Goal: Task Accomplishment & Management: Complete application form

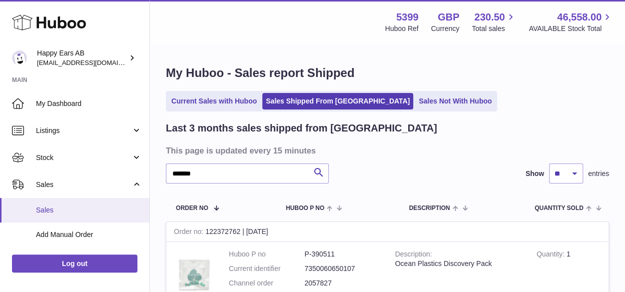
click at [105, 207] on span "Sales" at bounding box center [89, 209] width 106 height 9
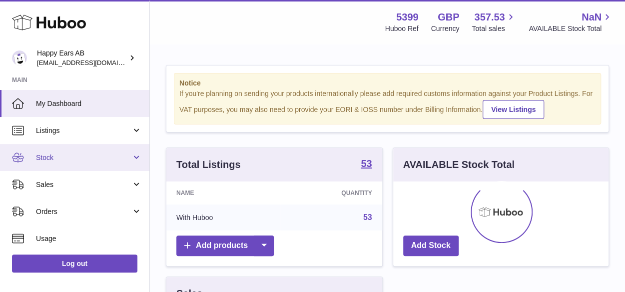
scroll to position [156, 216]
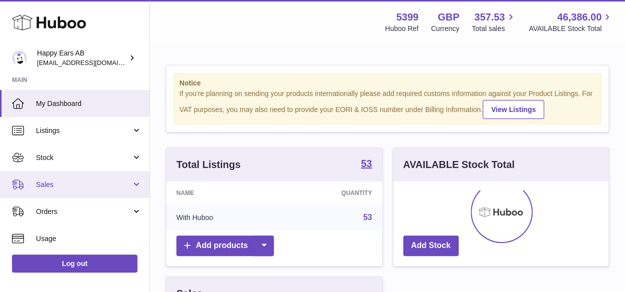
click at [88, 186] on span "Sales" at bounding box center [83, 184] width 95 height 9
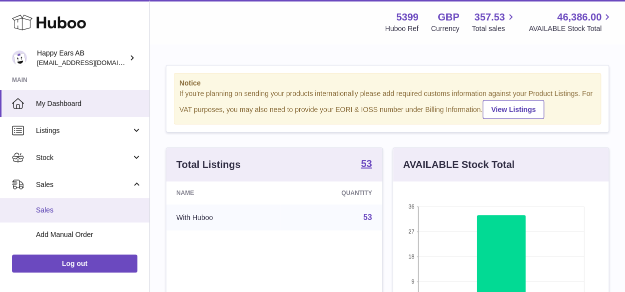
click at [78, 208] on span "Sales" at bounding box center [89, 209] width 106 height 9
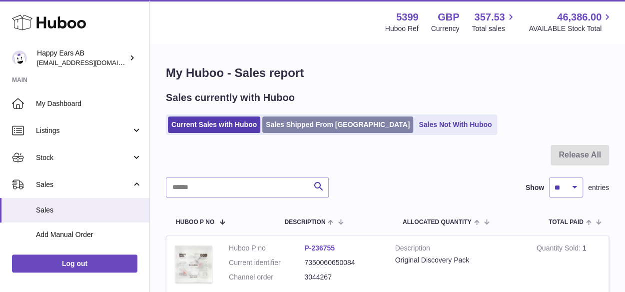
click at [293, 120] on link "Sales Shipped From [GEOGRAPHIC_DATA]" at bounding box center [337, 124] width 151 height 16
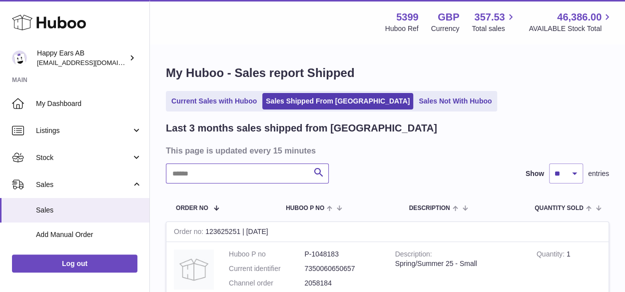
click at [270, 181] on input "text" at bounding box center [247, 173] width 163 height 20
paste input "*******"
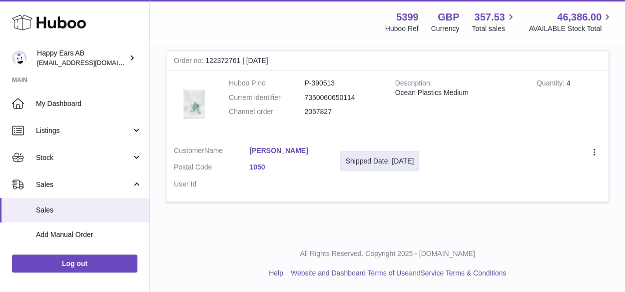
scroll to position [285, 0]
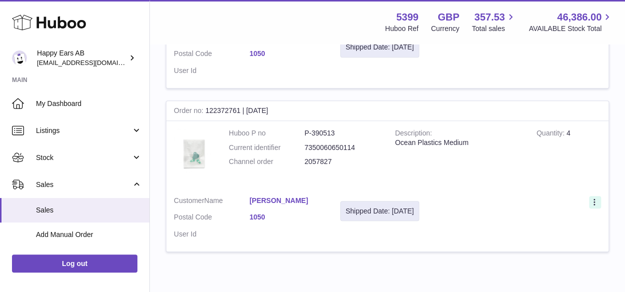
type input "*******"
click at [589, 206] on icon at bounding box center [594, 203] width 11 height 10
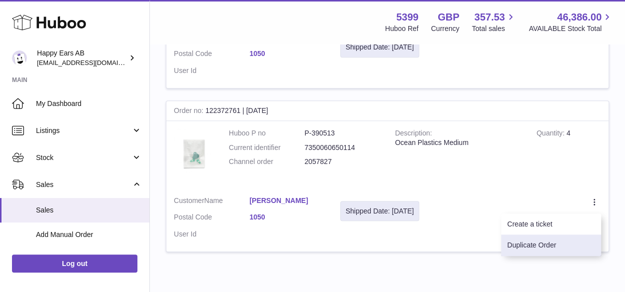
click at [544, 244] on li "Duplicate Order" at bounding box center [551, 244] width 100 height 21
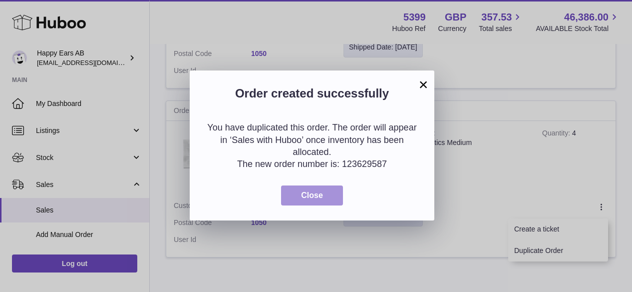
click at [308, 199] on span "Close" at bounding box center [312, 195] width 22 height 8
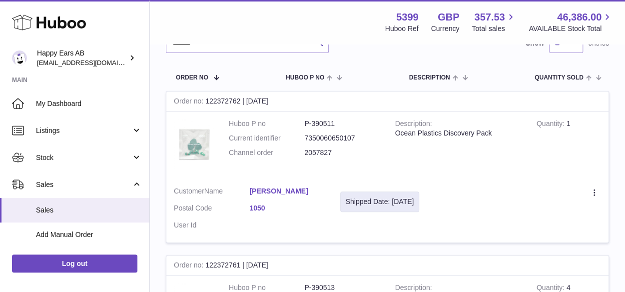
scroll to position [85, 0]
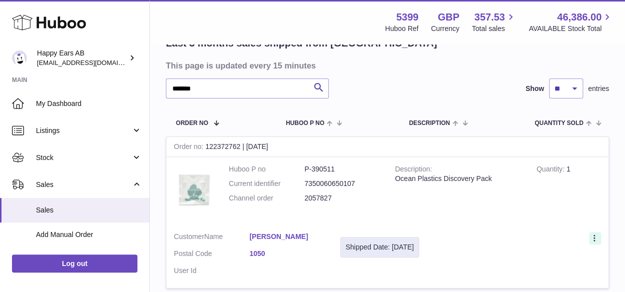
click at [591, 237] on icon at bounding box center [594, 239] width 11 height 10
click at [549, 278] on li "Duplicate Order" at bounding box center [551, 281] width 100 height 21
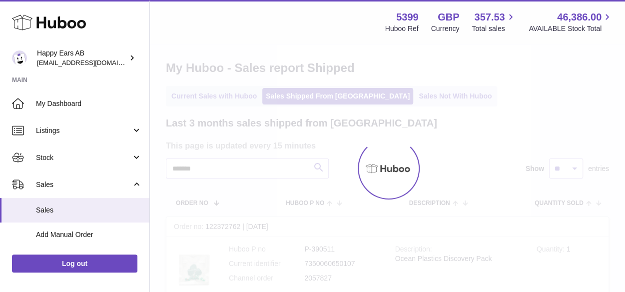
scroll to position [0, 0]
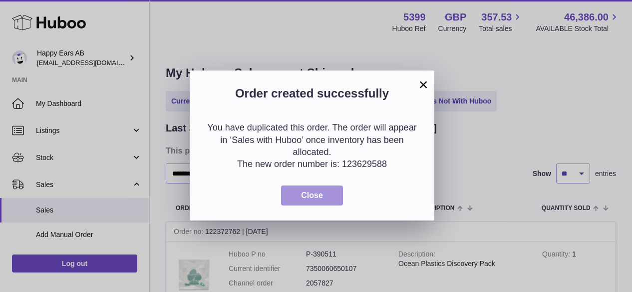
click at [296, 201] on button "Close" at bounding box center [312, 195] width 62 height 20
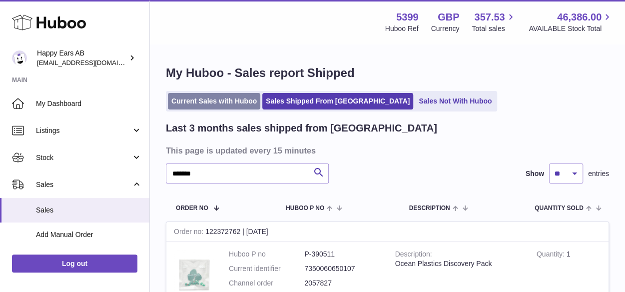
click at [213, 100] on link "Current Sales with Huboo" at bounding box center [214, 101] width 92 height 16
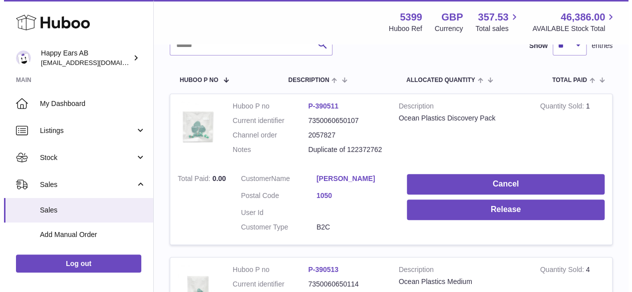
scroll to position [150, 0]
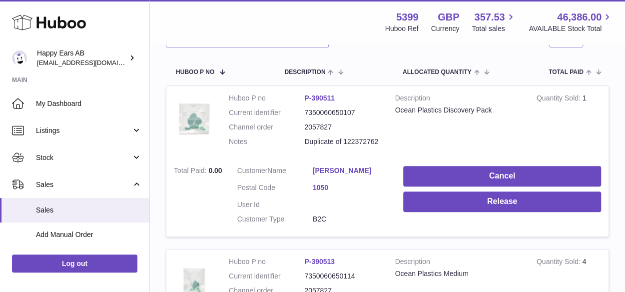
click at [350, 173] on link "[PERSON_NAME]" at bounding box center [350, 170] width 75 height 9
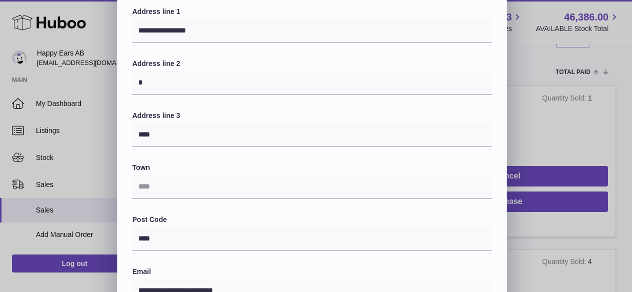
scroll to position [138, 0]
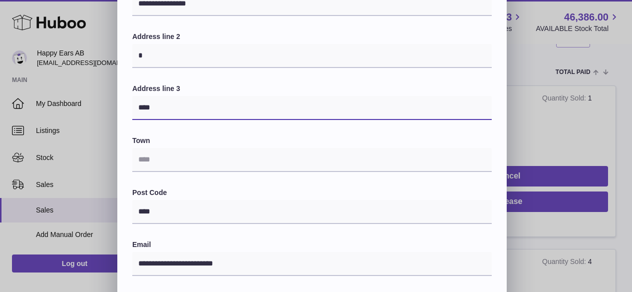
click at [124, 109] on div "**********" at bounding box center [312, 202] width 390 height 548
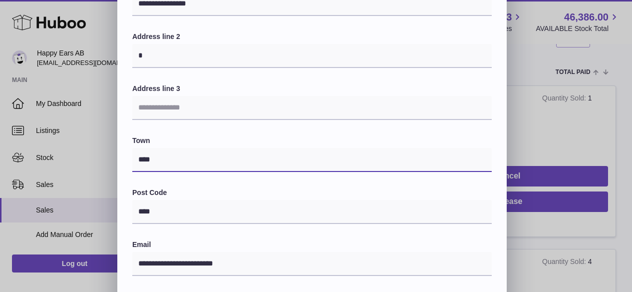
type input "****"
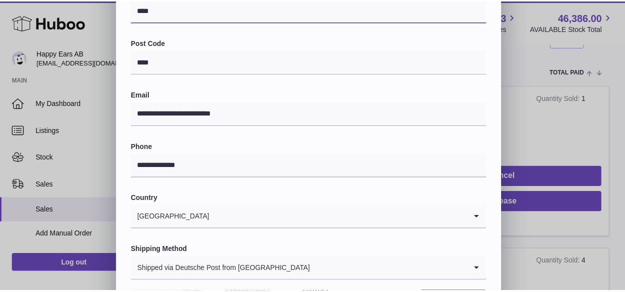
scroll to position [338, 0]
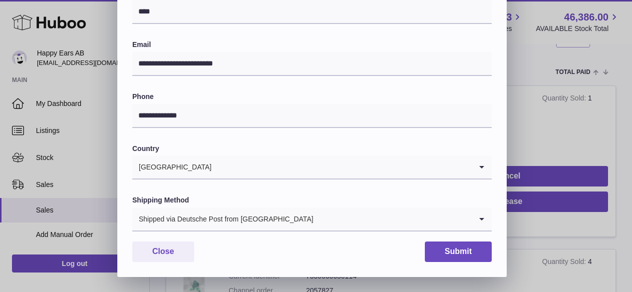
click at [227, 212] on div "Shipped via Deutsche Post from [GEOGRAPHIC_DATA]" at bounding box center [302, 218] width 340 height 23
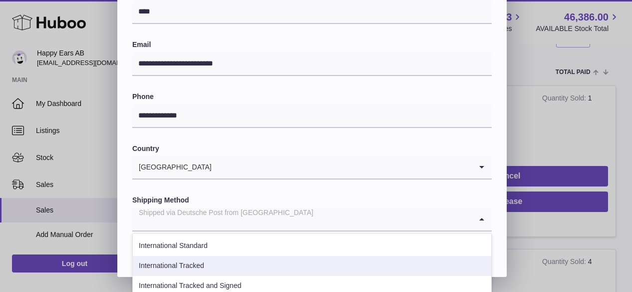
click at [214, 261] on li "International Tracked" at bounding box center [312, 266] width 359 height 20
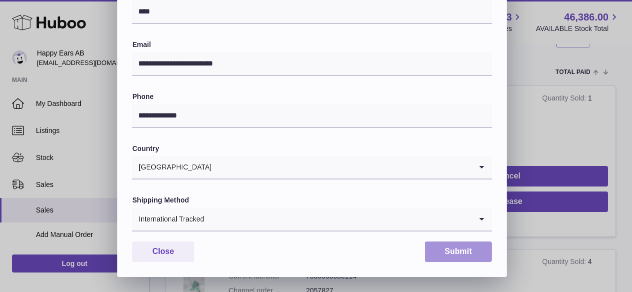
click at [479, 256] on button "Submit" at bounding box center [458, 251] width 67 height 20
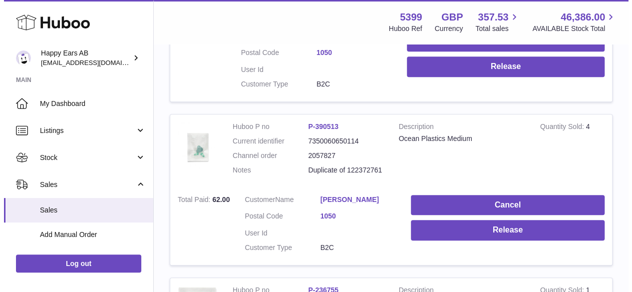
scroll to position [300, 0]
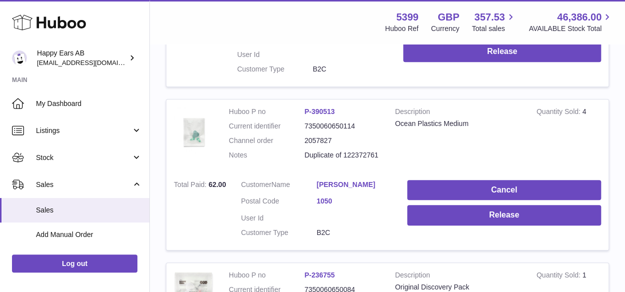
click at [350, 186] on link "[PERSON_NAME]" at bounding box center [354, 184] width 75 height 9
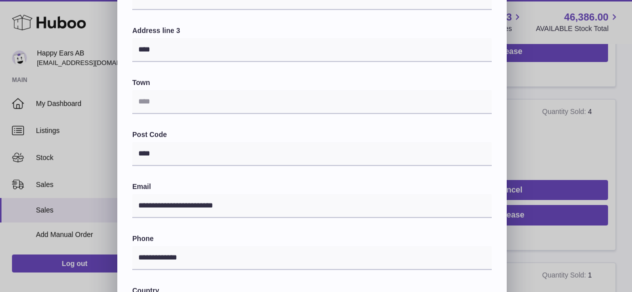
scroll to position [200, 0]
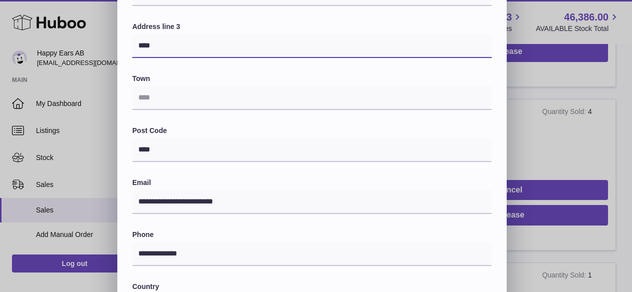
drag, startPoint x: 167, startPoint y: 40, endPoint x: 140, endPoint y: 49, distance: 28.4
click at [139, 47] on input "****" at bounding box center [312, 46] width 360 height 24
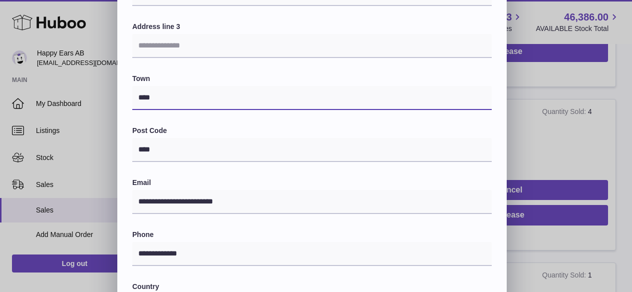
type input "****"
drag, startPoint x: 157, startPoint y: 75, endPoint x: 156, endPoint y: 82, distance: 7.0
click at [157, 75] on label "Town" at bounding box center [312, 78] width 360 height 9
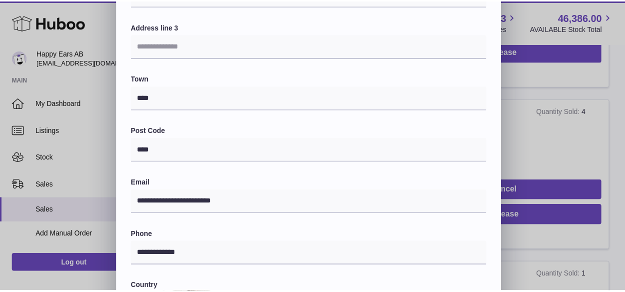
scroll to position [338, 0]
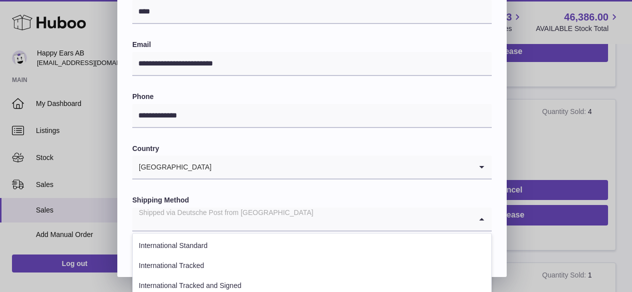
click at [218, 211] on div "Shipped via Deutsche Post from [GEOGRAPHIC_DATA]" at bounding box center [302, 218] width 340 height 23
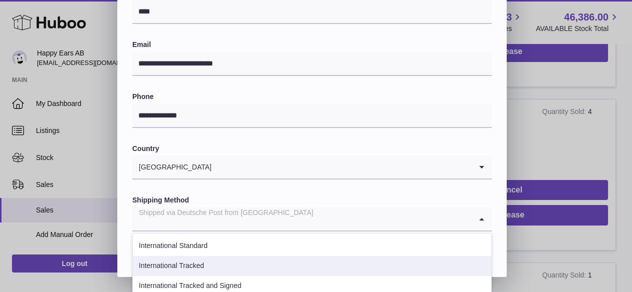
click at [203, 263] on li "International Tracked" at bounding box center [312, 266] width 359 height 20
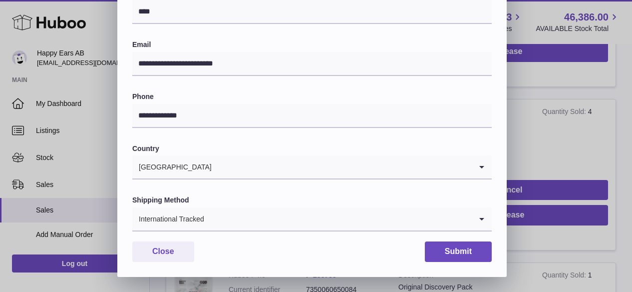
click at [474, 242] on button "Submit" at bounding box center [458, 251] width 67 height 20
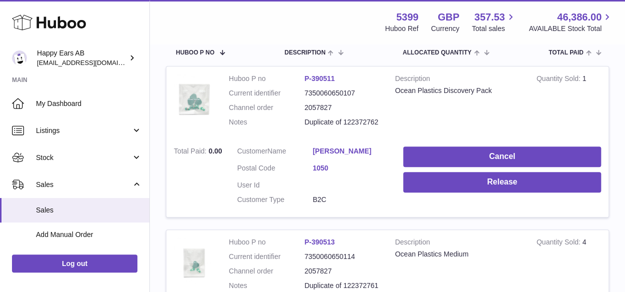
scroll to position [100, 0]
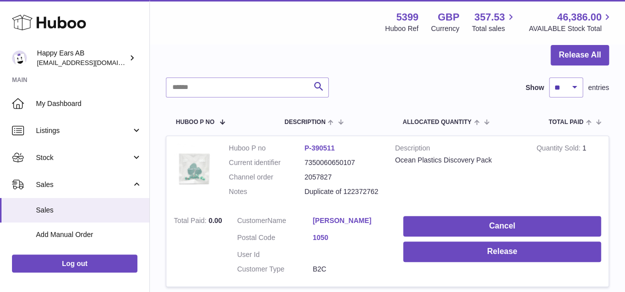
click at [400, 93] on div "Search Show ** ** ** *** entries" at bounding box center [387, 87] width 443 height 20
